Goal: Task Accomplishment & Management: Manage account settings

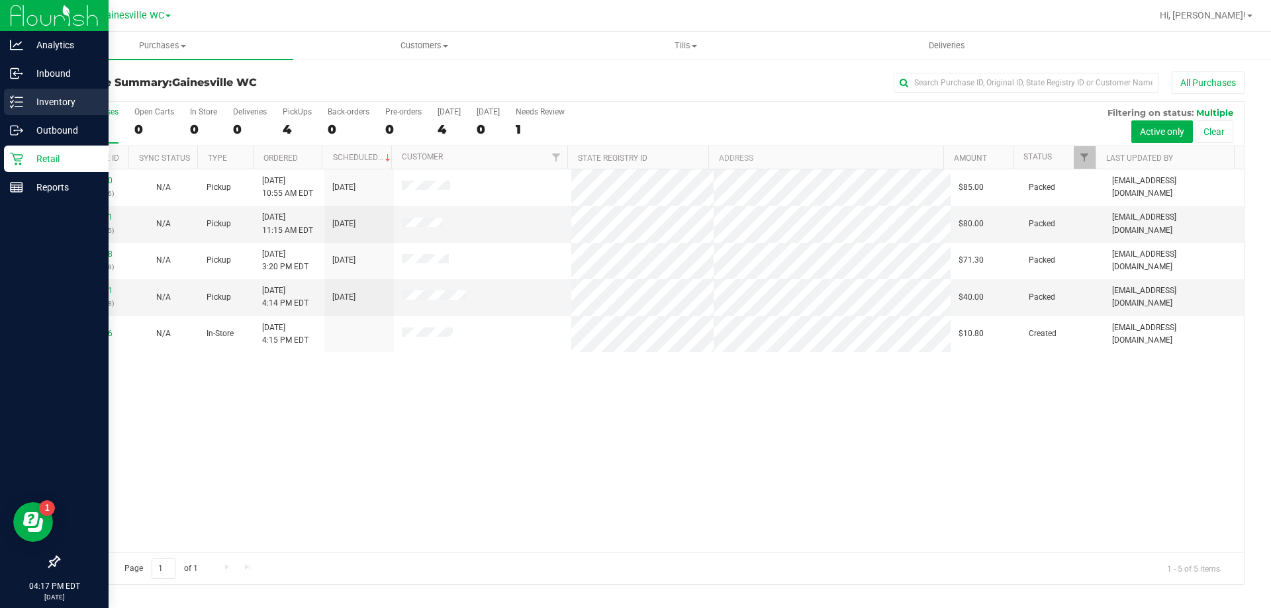
click at [35, 104] on p "Inventory" at bounding box center [62, 102] width 79 height 16
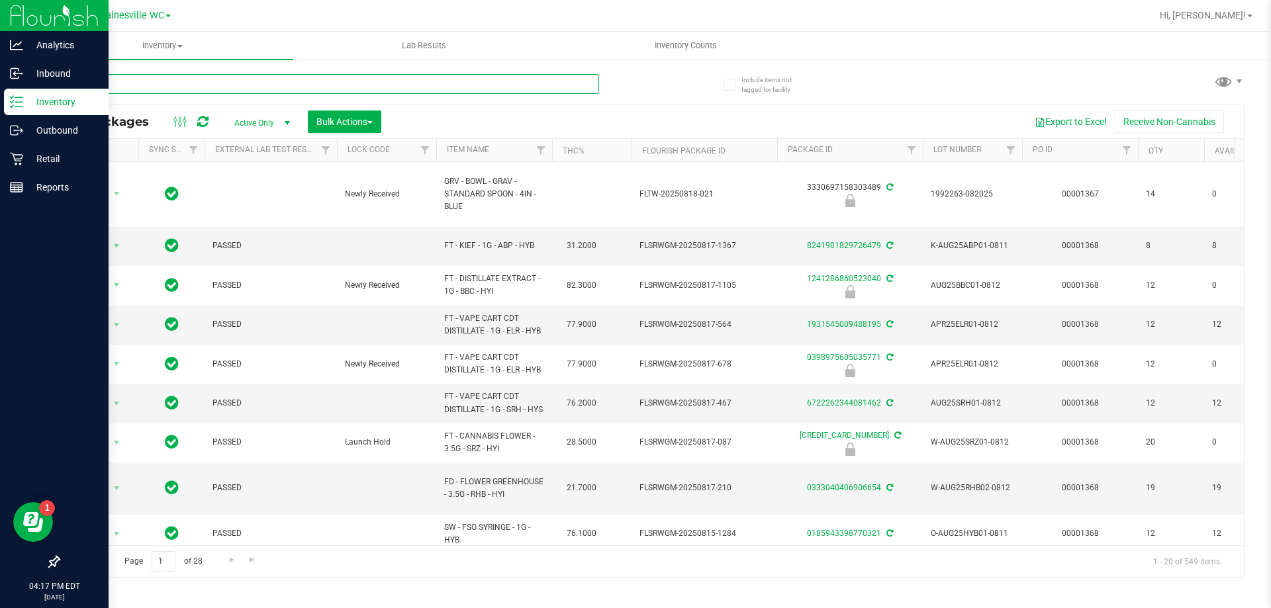
click at [193, 87] on input "text" at bounding box center [328, 84] width 541 height 20
type input "2908602027098956"
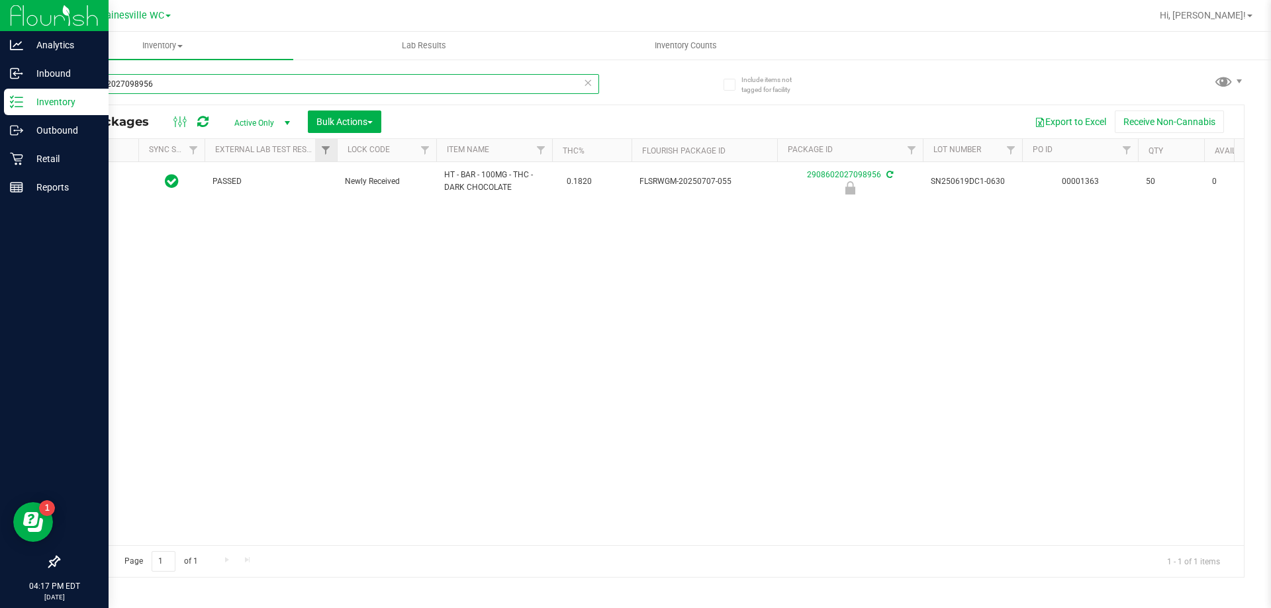
type input "[DATE]"
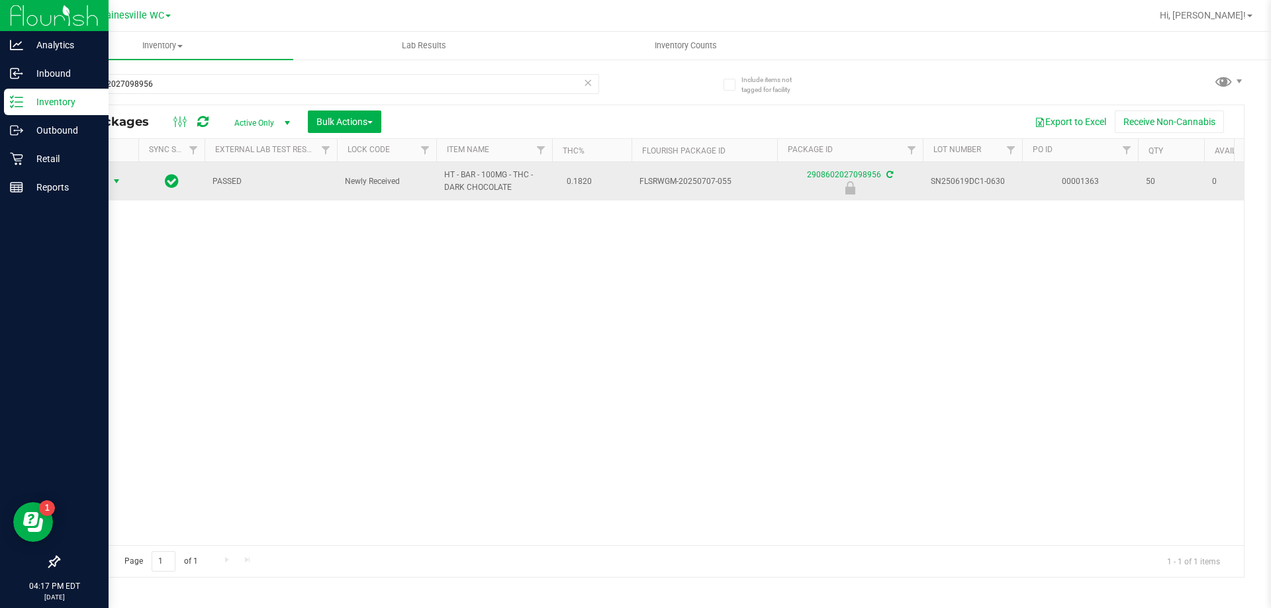
click at [95, 173] on span "Action" at bounding box center [90, 181] width 36 height 19
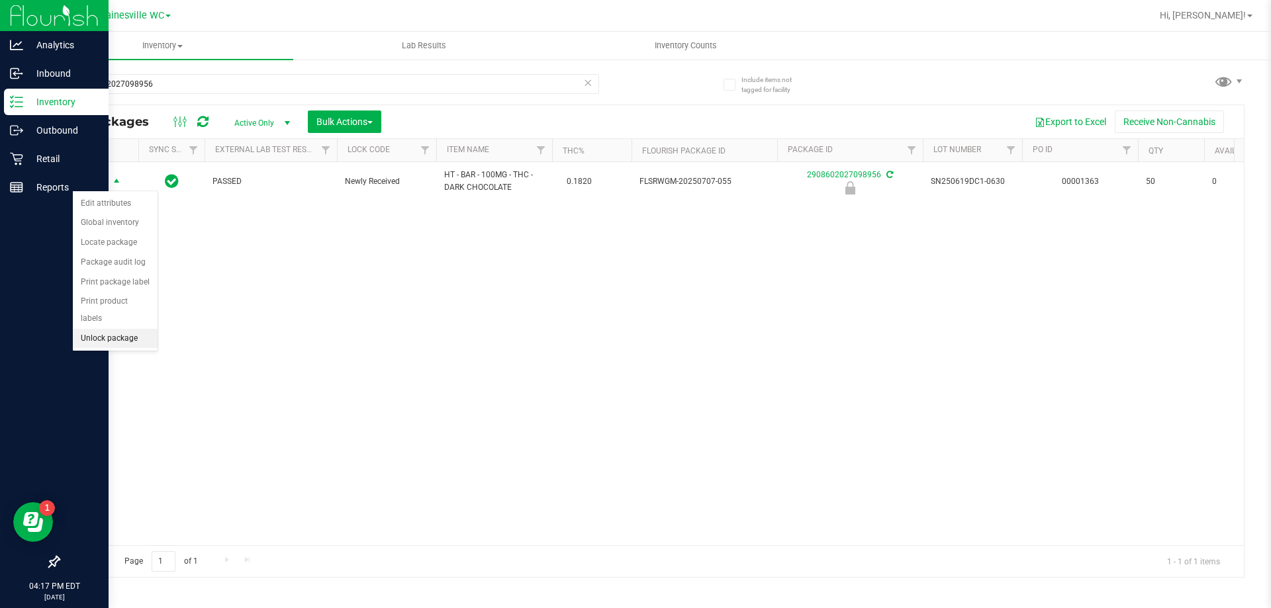
click at [82, 329] on li "Unlock package" at bounding box center [115, 339] width 85 height 20
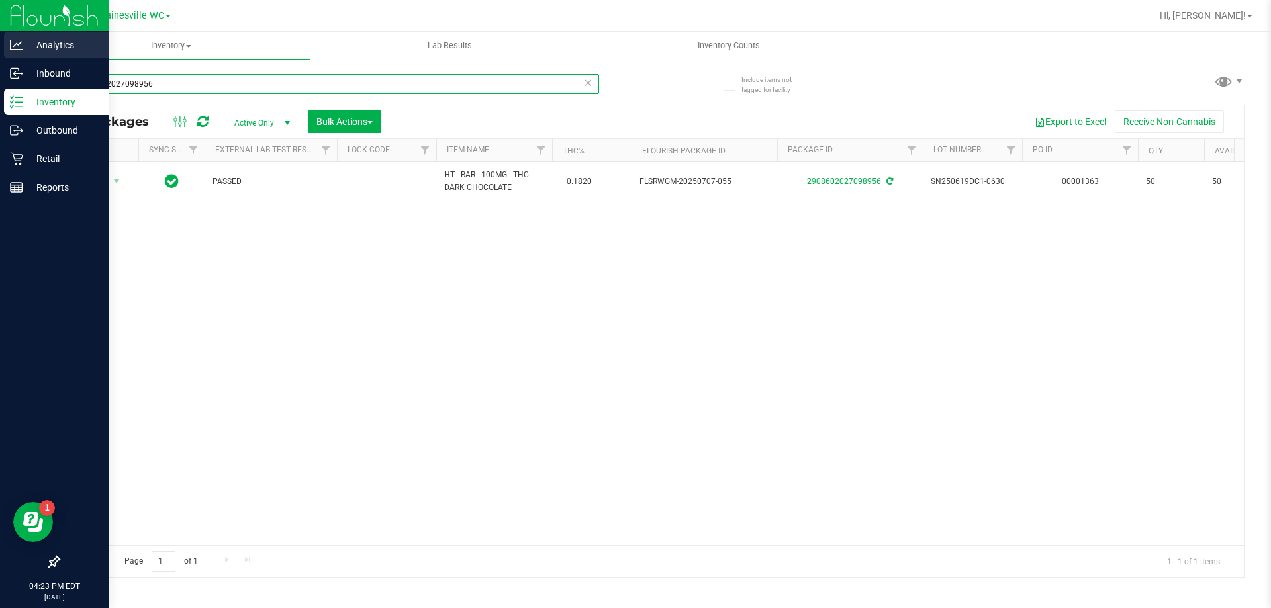
drag, startPoint x: 175, startPoint y: 83, endPoint x: 0, endPoint y: 46, distance: 179.4
click at [0, 46] on div "Analytics Inbound Inventory Outbound Retail Reports 04:23 PM EDT [DATE] 08/21 G…" at bounding box center [635, 304] width 1271 height 608
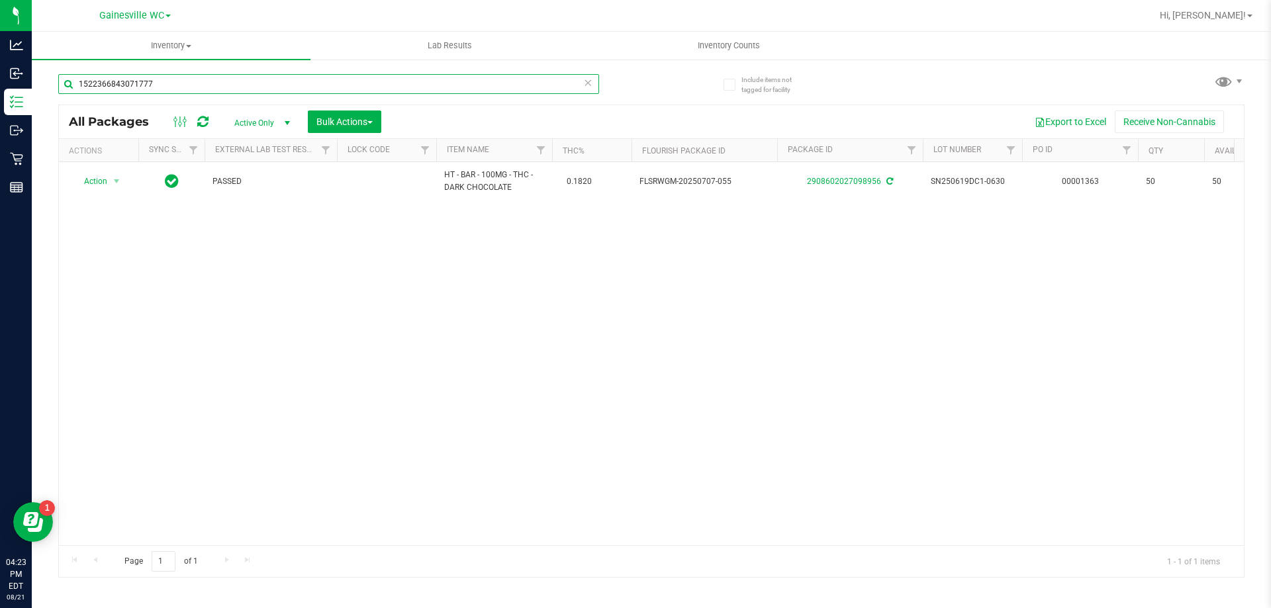
type input "1522366843071777"
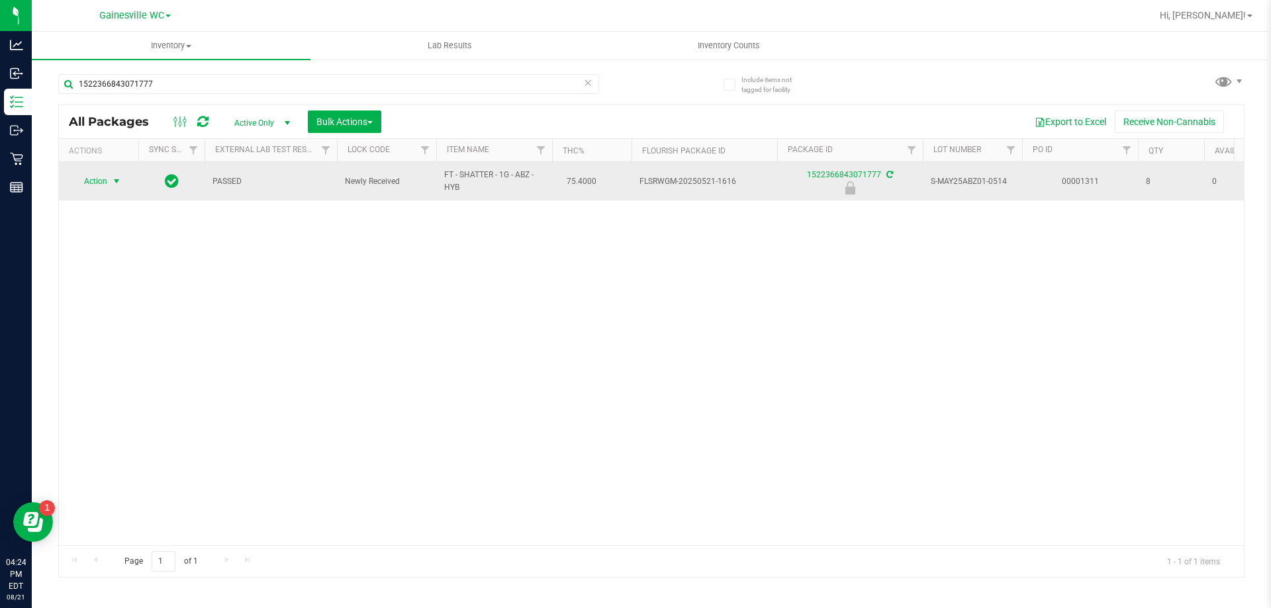
click at [118, 179] on span "select" at bounding box center [116, 181] width 11 height 11
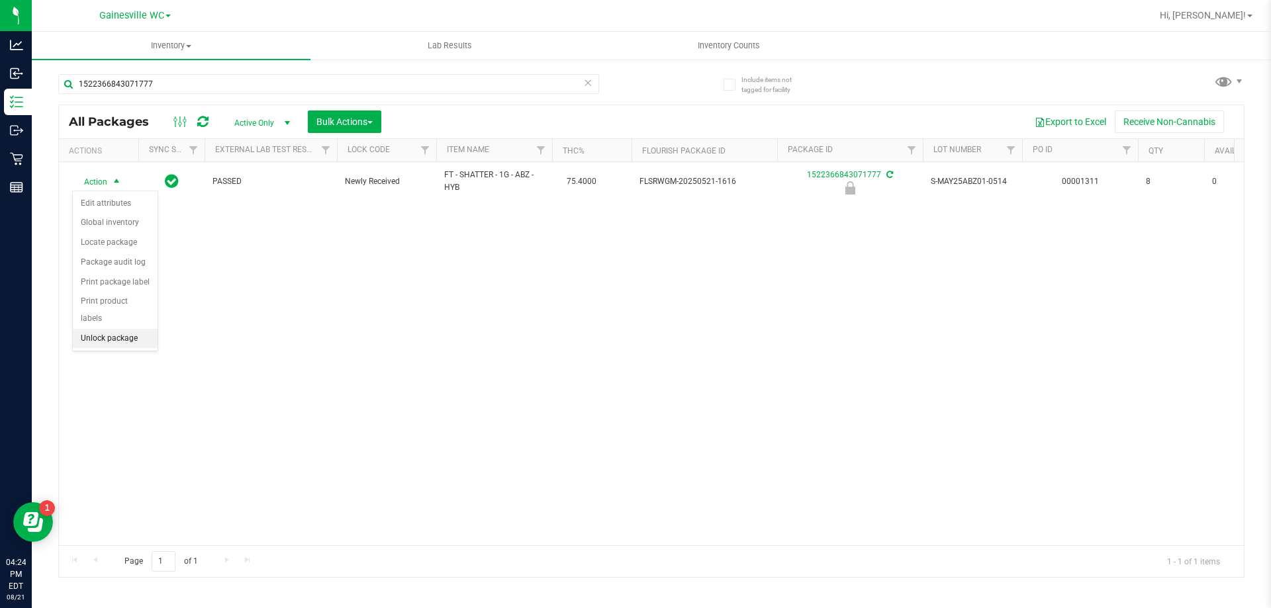
click at [92, 329] on li "Unlock package" at bounding box center [115, 339] width 85 height 20
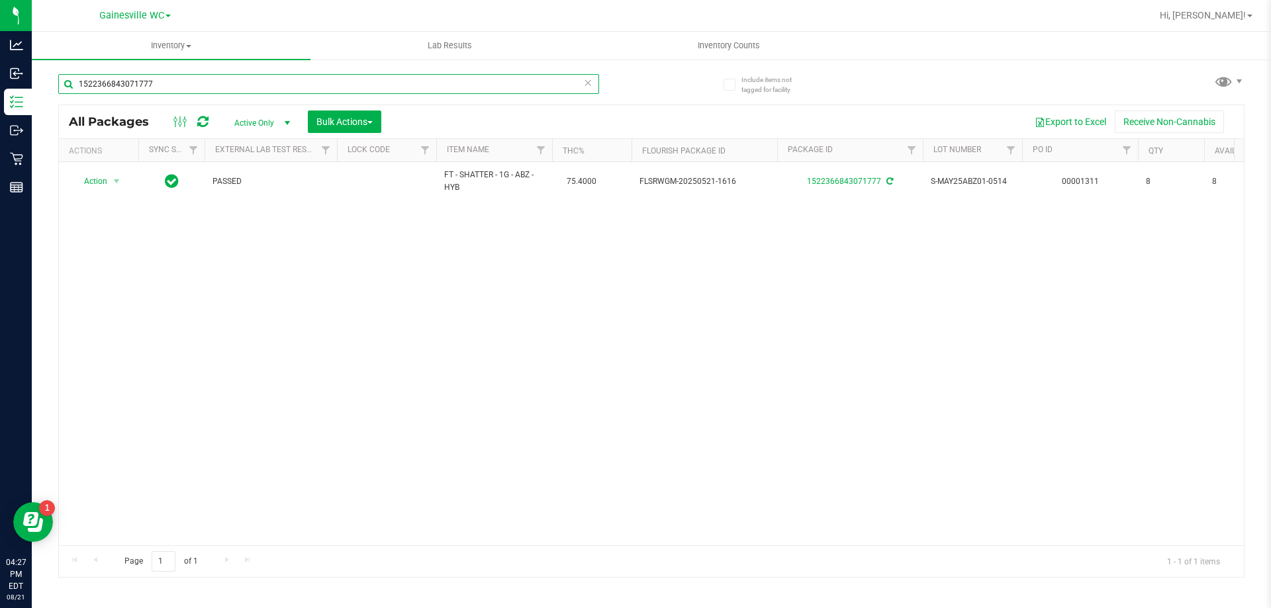
drag, startPoint x: 176, startPoint y: 84, endPoint x: 54, endPoint y: 89, distance: 122.6
click at [51, 89] on div "Include items not tagged for facility 1522366843071777 All Packages Active Only…" at bounding box center [651, 260] width 1239 height 404
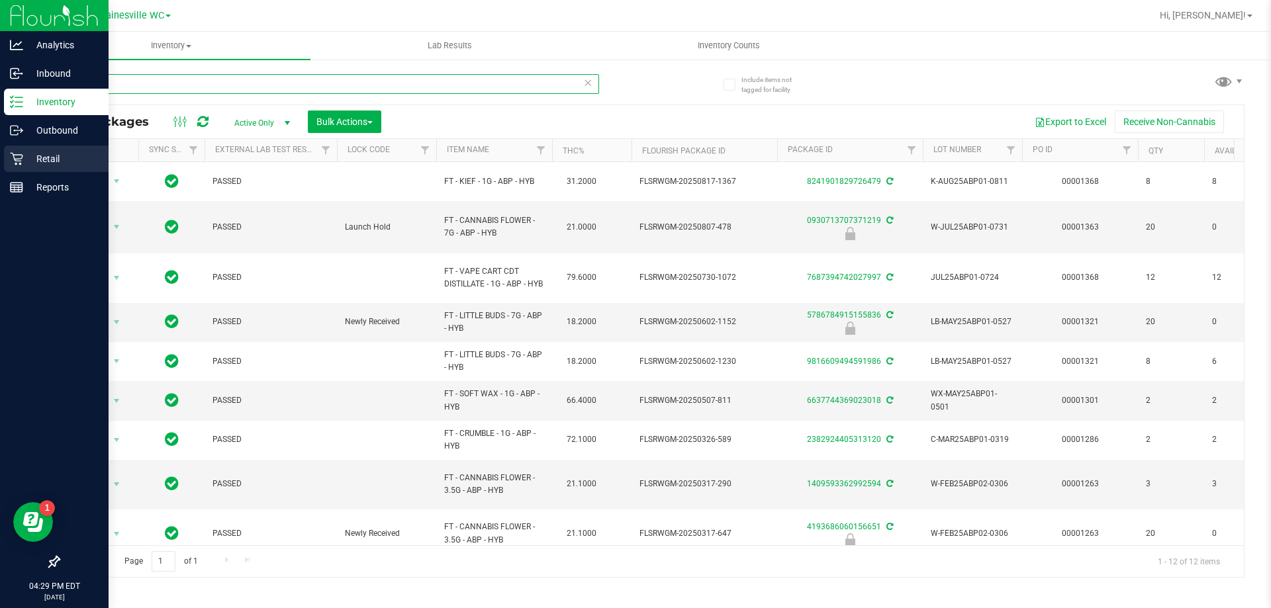
type input "abp"
click at [38, 165] on p "Retail" at bounding box center [62, 159] width 79 height 16
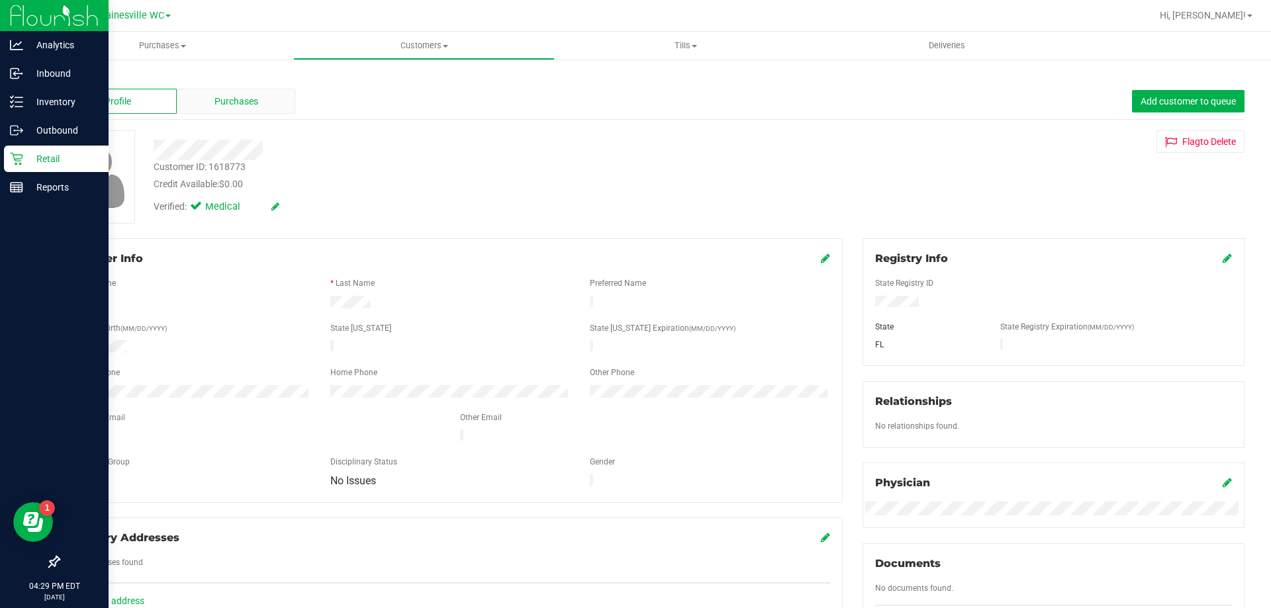
click at [250, 109] on div "Purchases" at bounding box center [236, 101] width 118 height 25
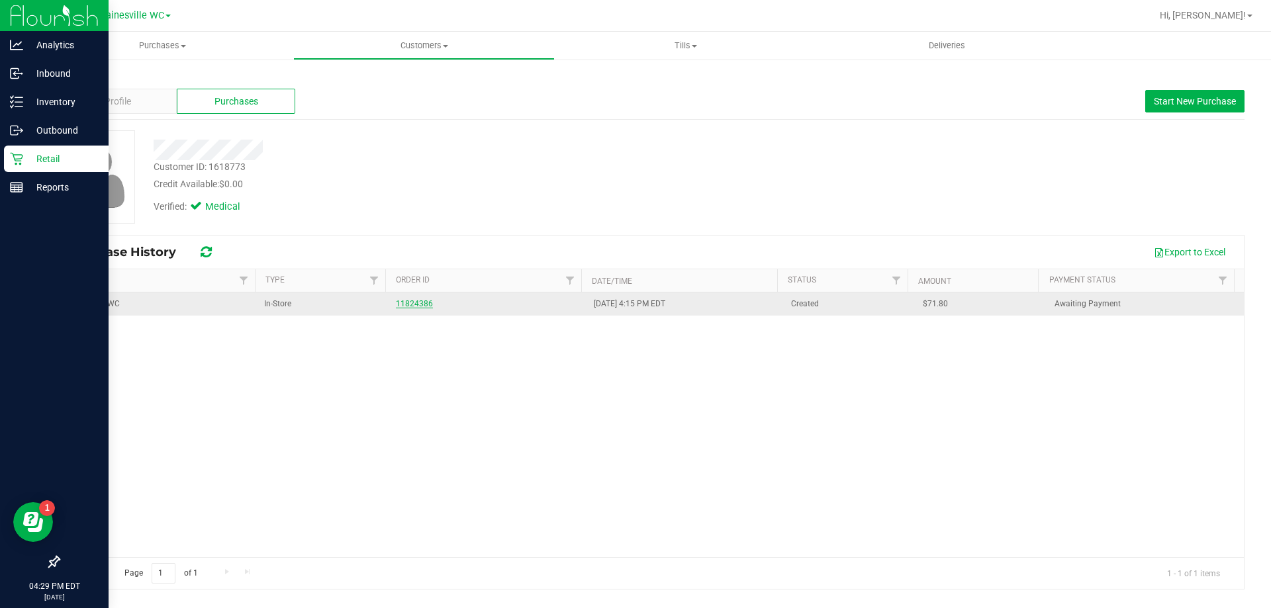
click at [410, 303] on link "11824386" at bounding box center [414, 303] width 37 height 9
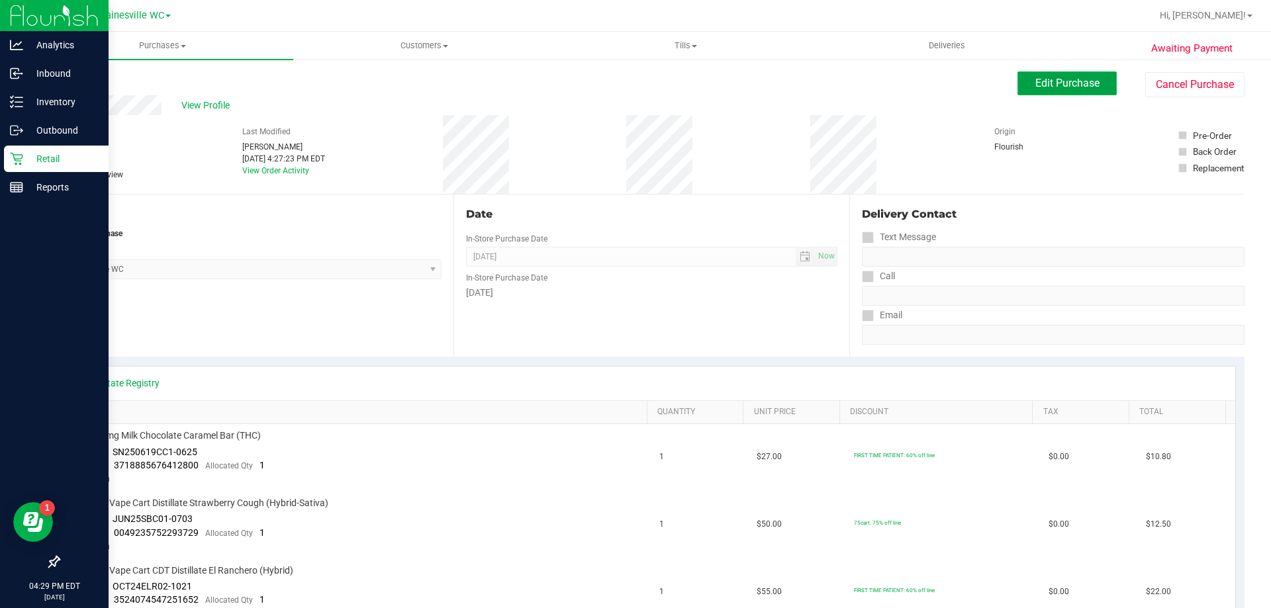
click at [1083, 91] on button "Edit Purchase" at bounding box center [1066, 83] width 99 height 24
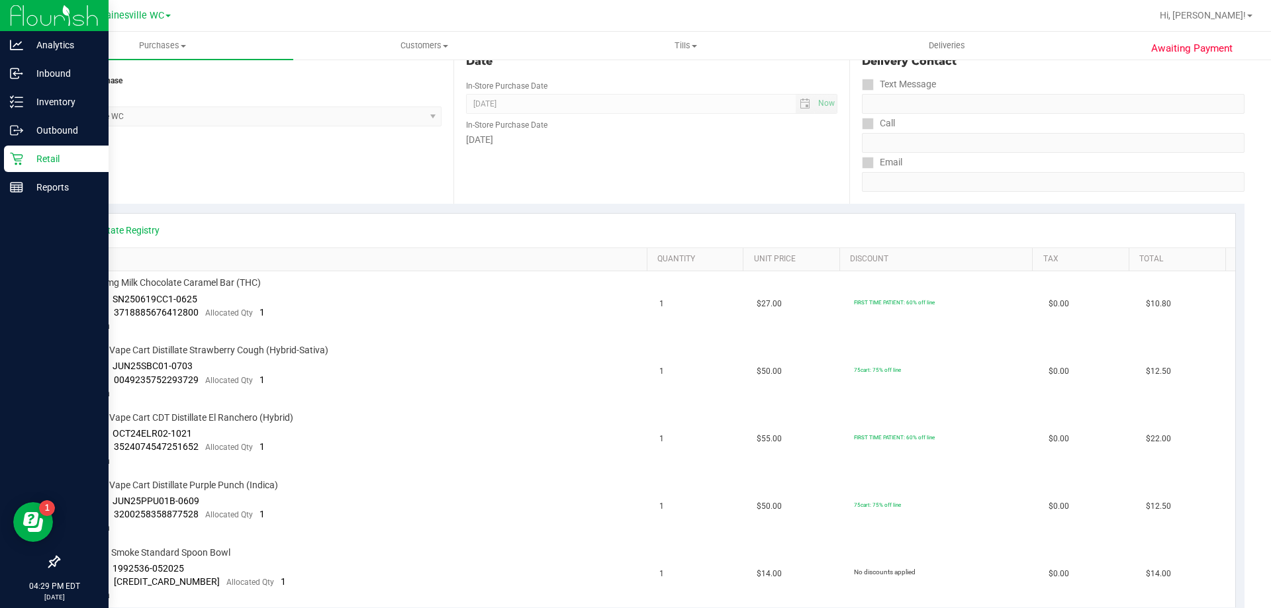
scroll to position [331, 0]
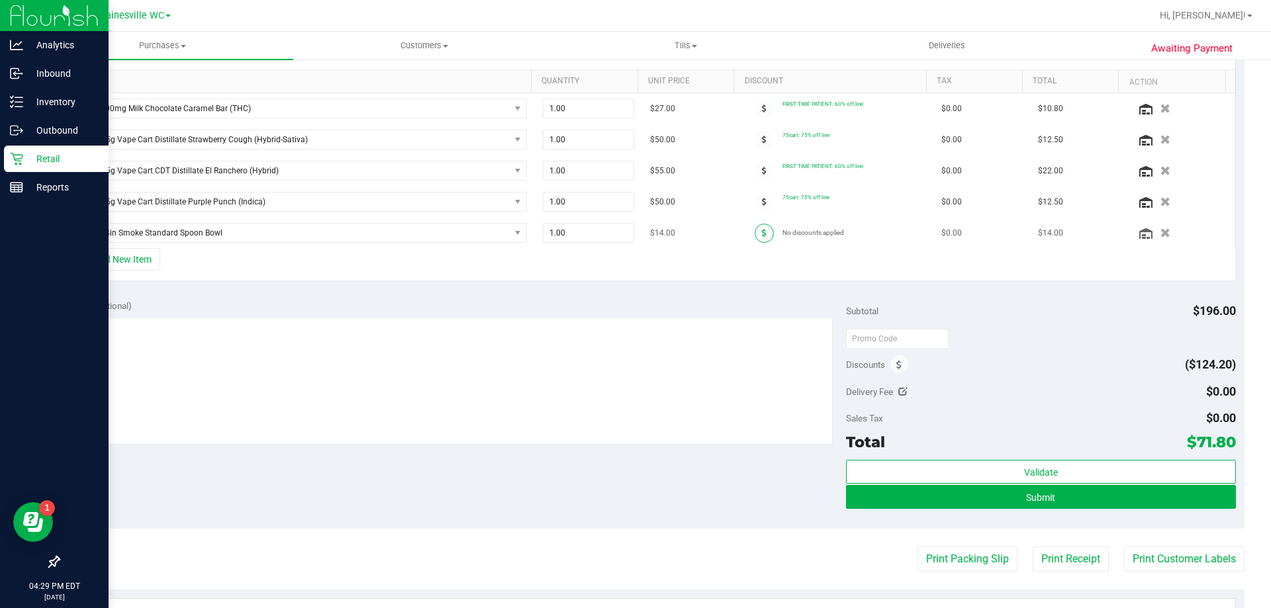
click at [755, 226] on span at bounding box center [764, 233] width 19 height 19
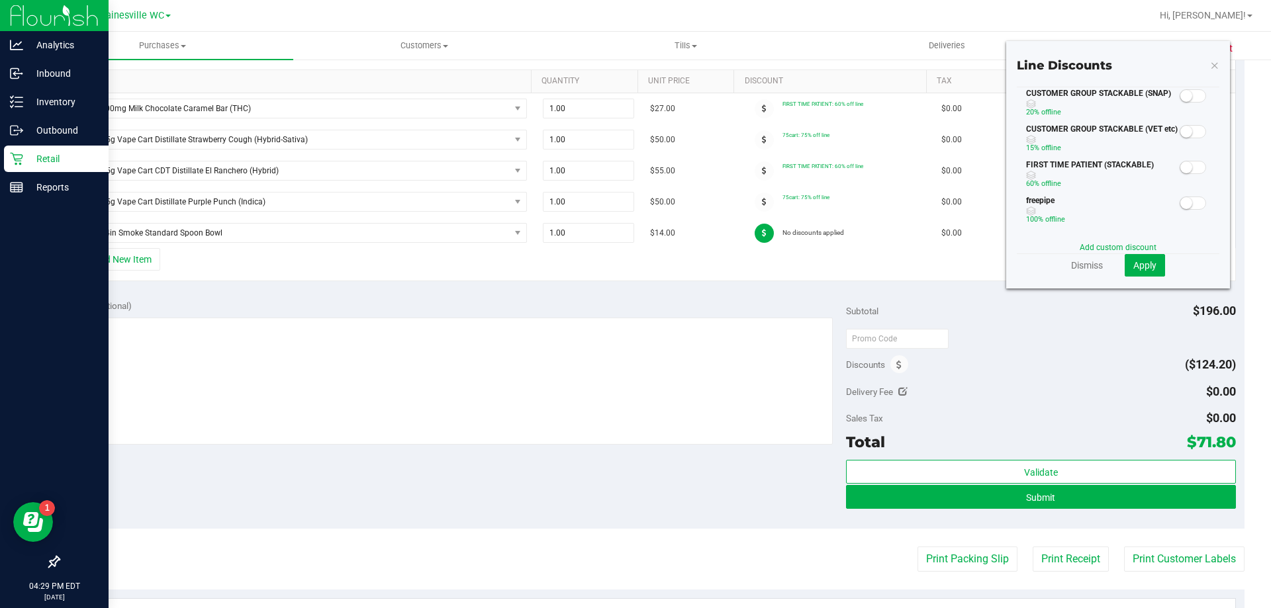
click at [1184, 130] on span at bounding box center [1193, 131] width 26 height 13
click at [1133, 263] on span "Apply" at bounding box center [1144, 265] width 23 height 11
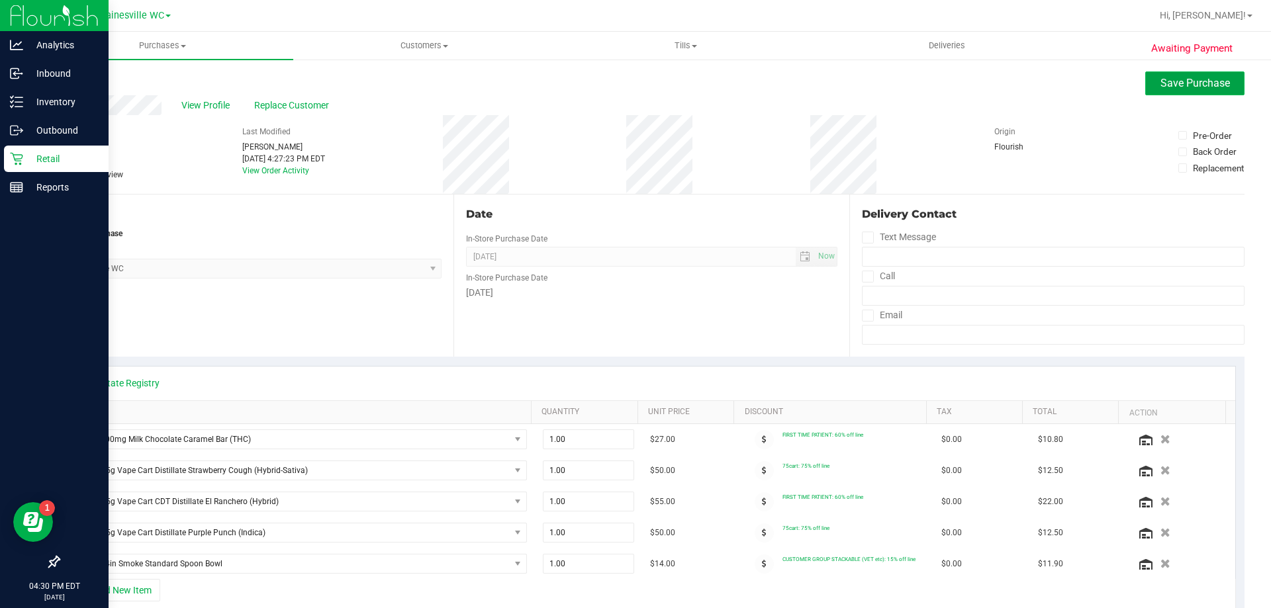
click at [1205, 83] on span "Save Purchase" at bounding box center [1195, 83] width 70 height 13
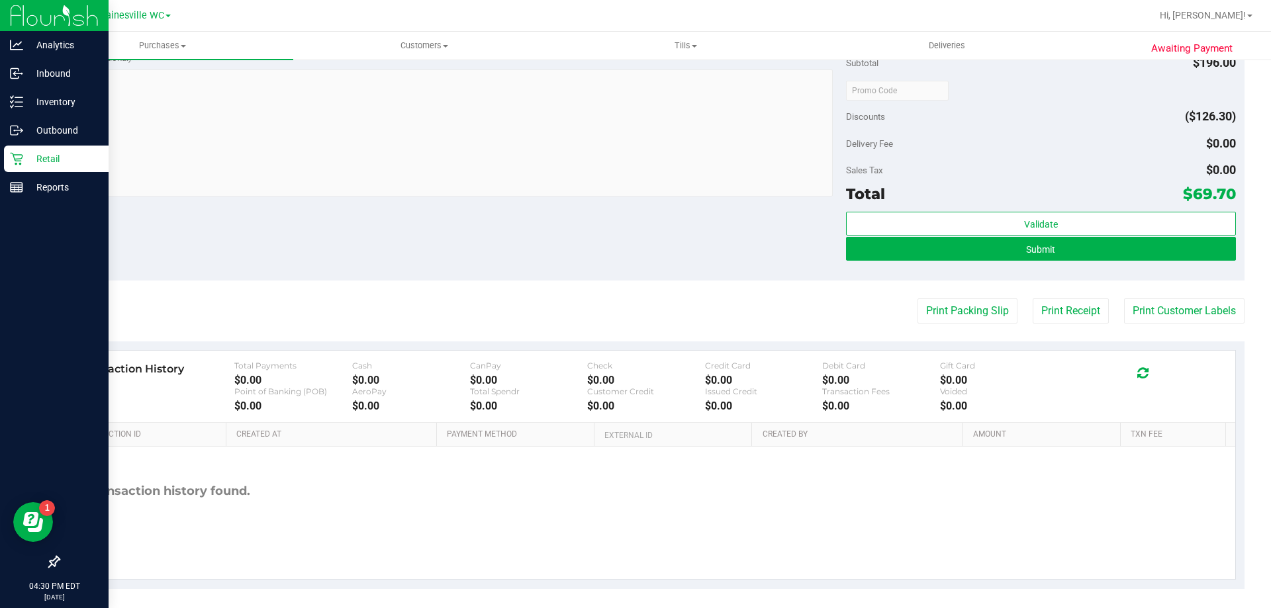
scroll to position [728, 0]
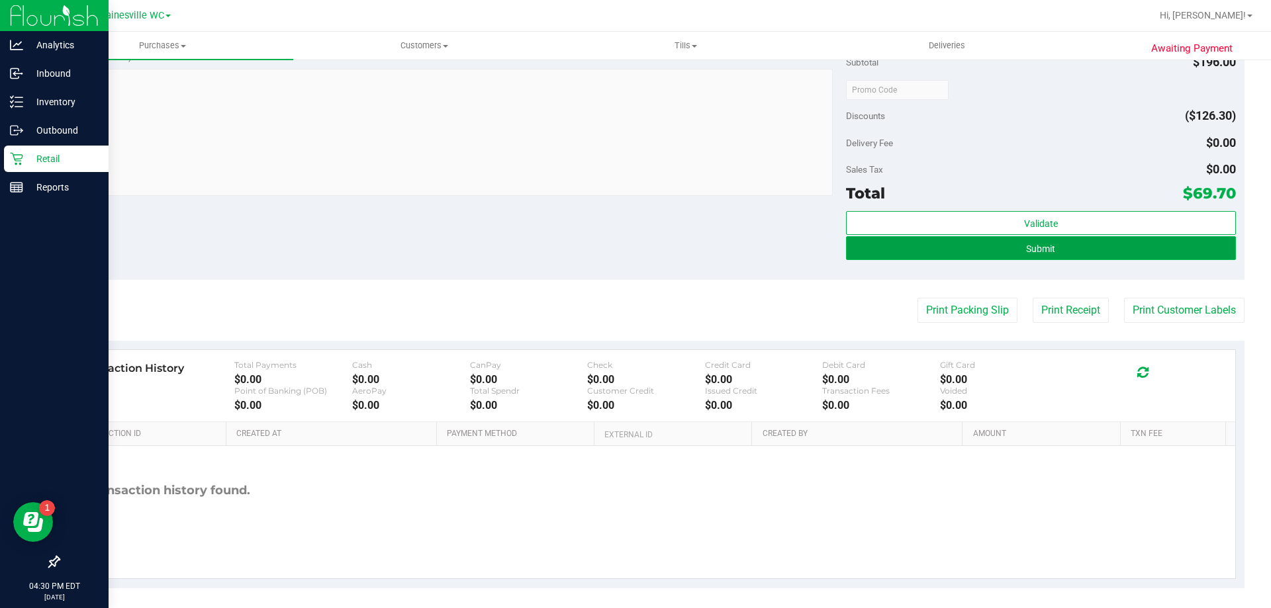
click at [1096, 254] on button "Submit" at bounding box center [1040, 248] width 389 height 24
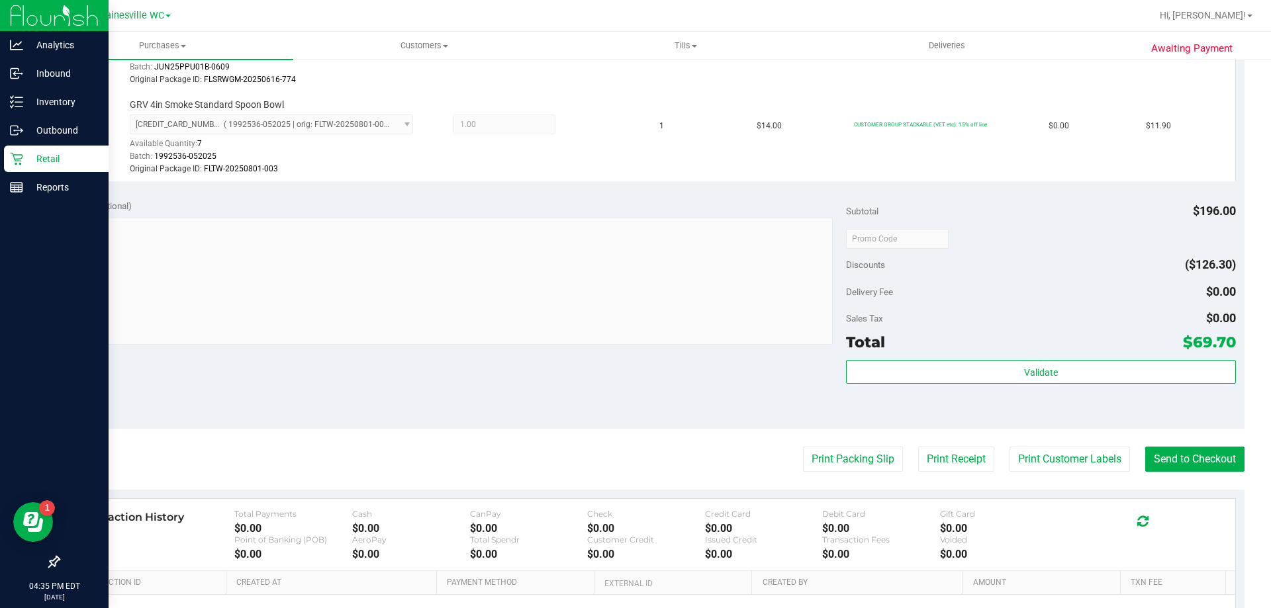
scroll to position [844, 0]
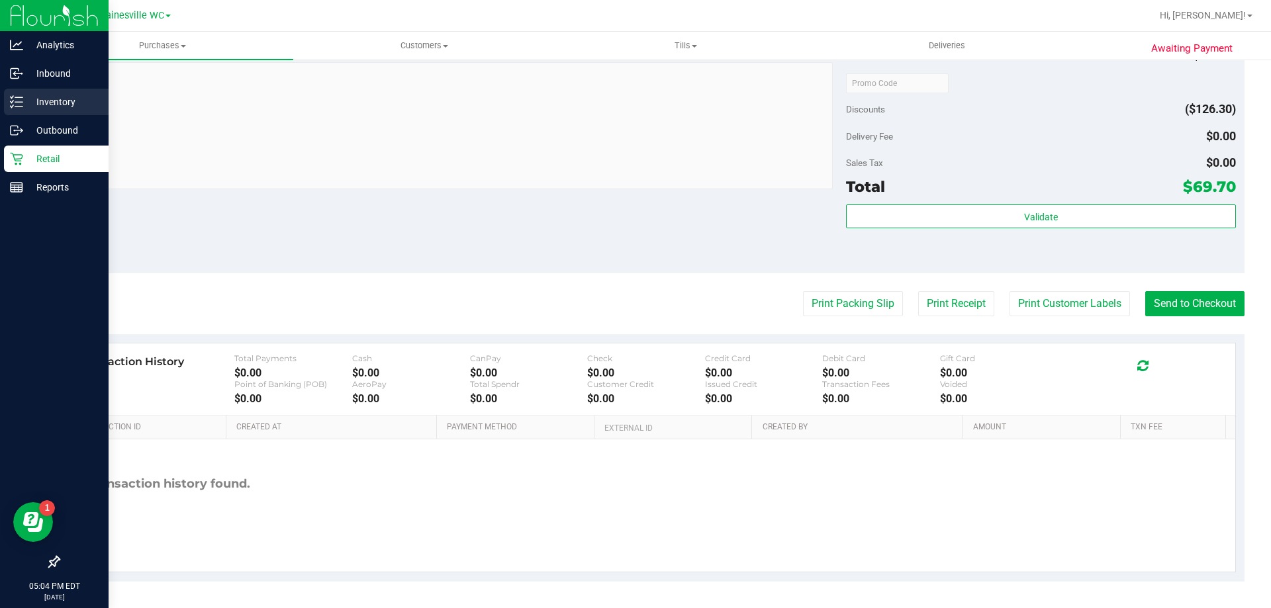
click at [36, 93] on div "Inventory" at bounding box center [56, 102] width 105 height 26
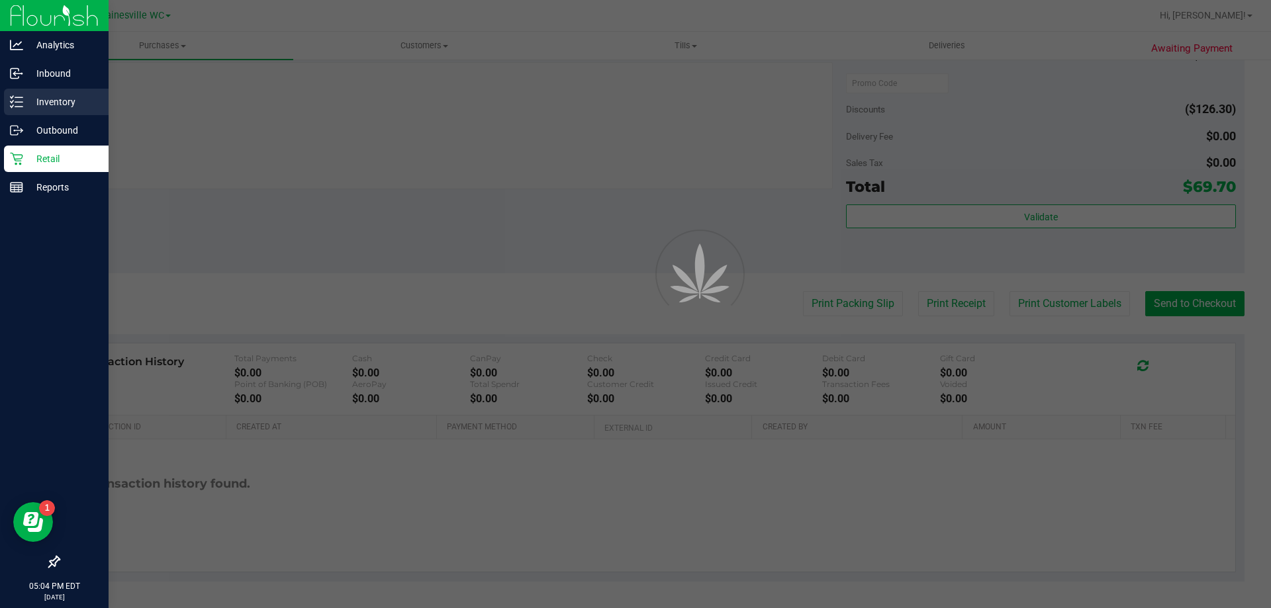
click at [39, 103] on p "Inventory" at bounding box center [62, 102] width 79 height 16
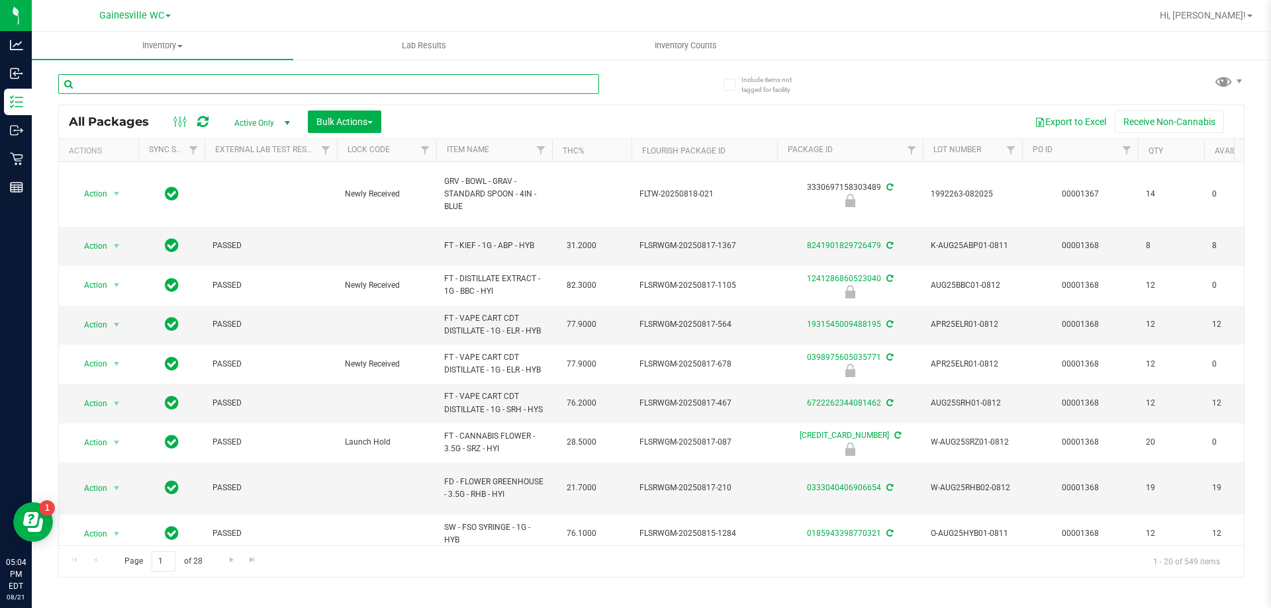
click at [238, 86] on input "text" at bounding box center [328, 84] width 541 height 20
type input "3932242615261065"
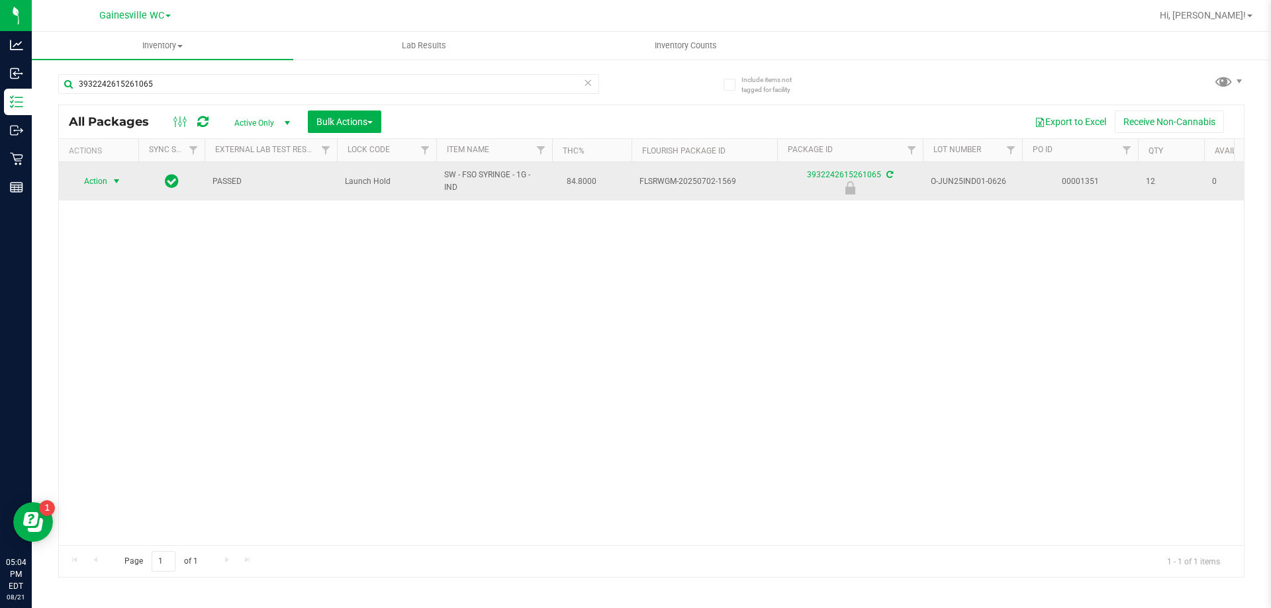
click at [109, 183] on span "select" at bounding box center [117, 181] width 17 height 19
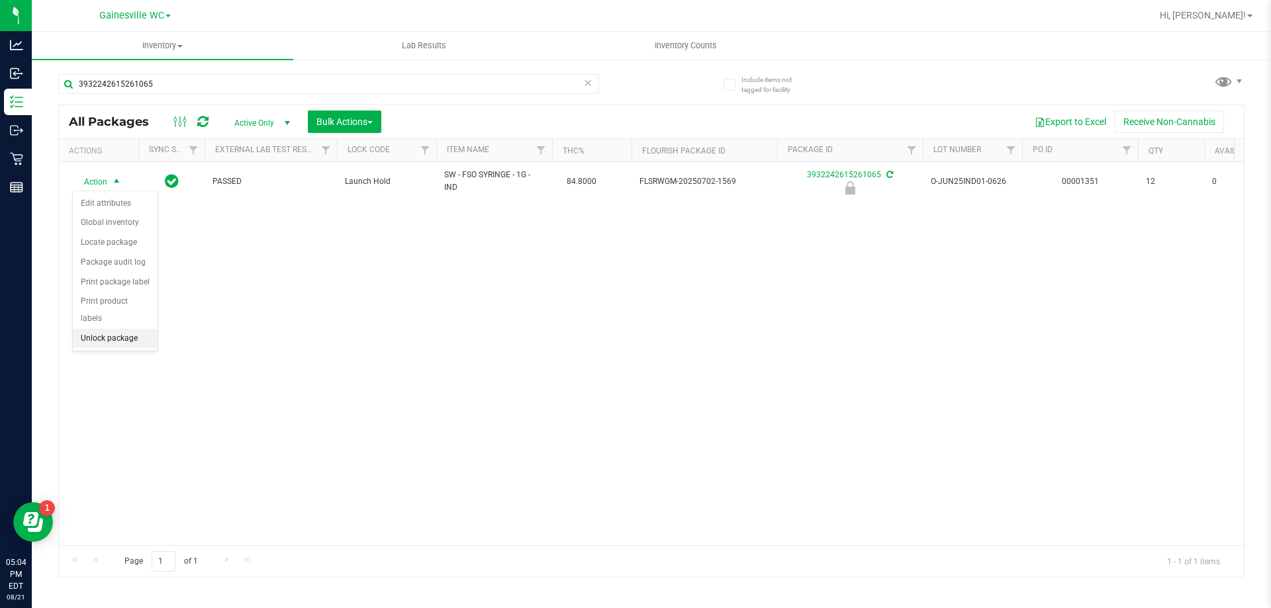
click at [136, 329] on li "Unlock package" at bounding box center [115, 339] width 85 height 20
